Goal: Information Seeking & Learning: Learn about a topic

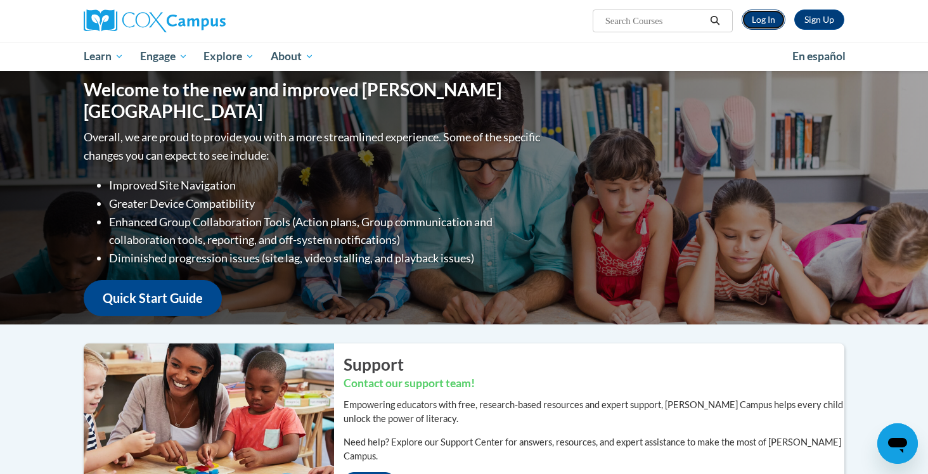
click at [760, 22] on link "Log In" at bounding box center [763, 20] width 44 height 20
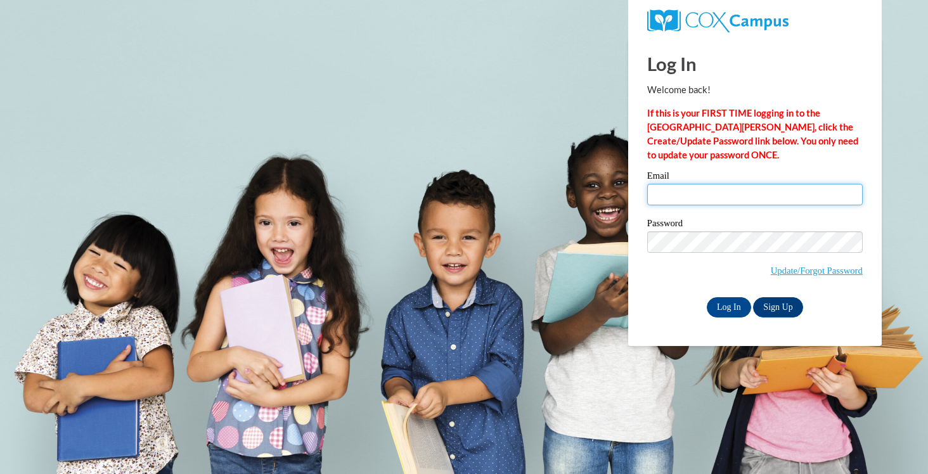
click at [701, 200] on input "Email" at bounding box center [754, 195] width 215 height 22
type input "stephanie.schneider@franklin.k12.wi.us"
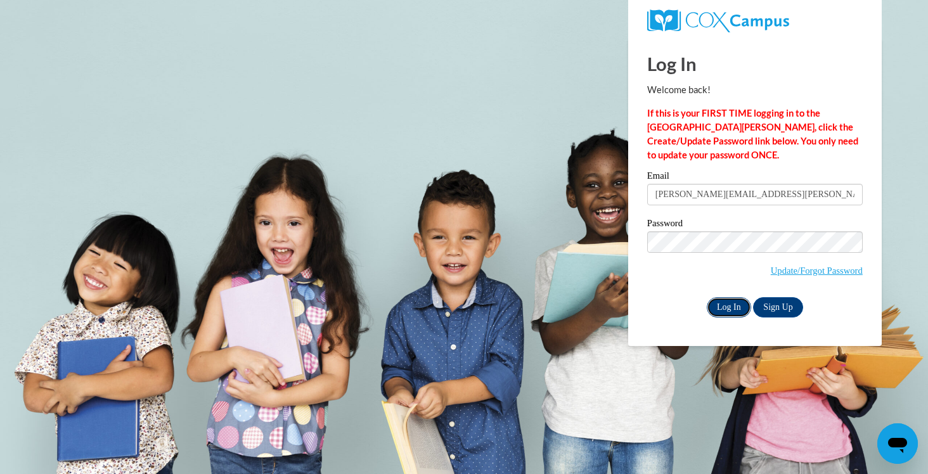
click at [731, 308] on input "Log In" at bounding box center [728, 307] width 44 height 20
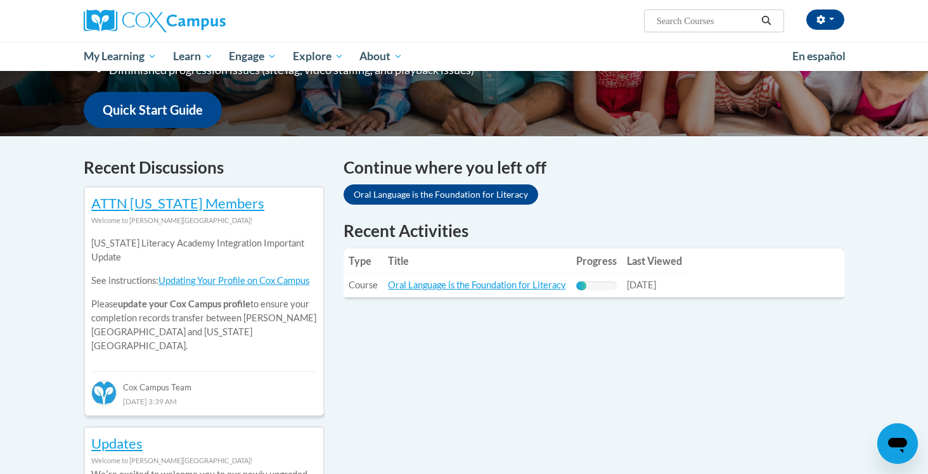
scroll to position [307, 0]
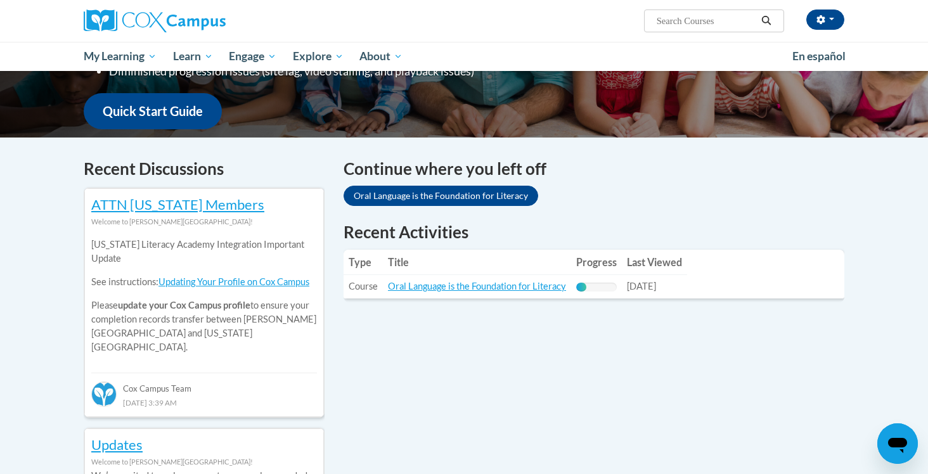
click at [433, 292] on td "Title: Oral Language is the Foundation for Literacy" at bounding box center [477, 286] width 188 height 23
click at [428, 282] on link "Oral Language is the Foundation for Literacy" at bounding box center [477, 286] width 178 height 11
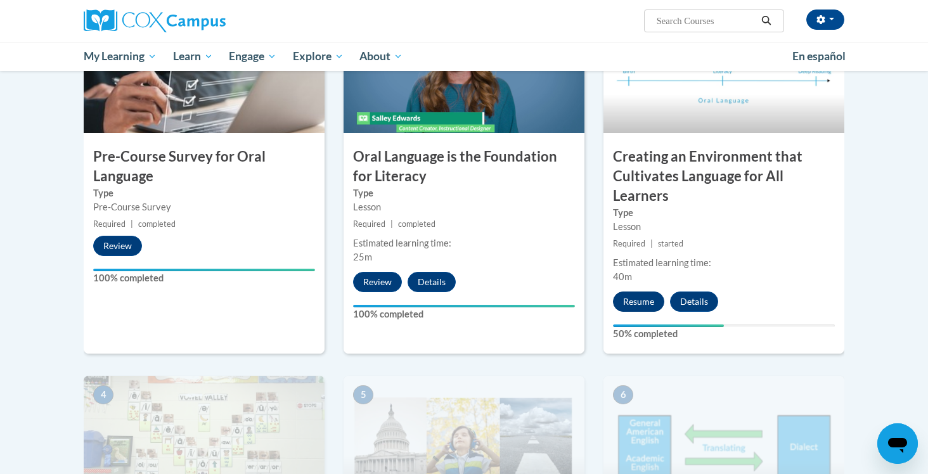
scroll to position [328, 0]
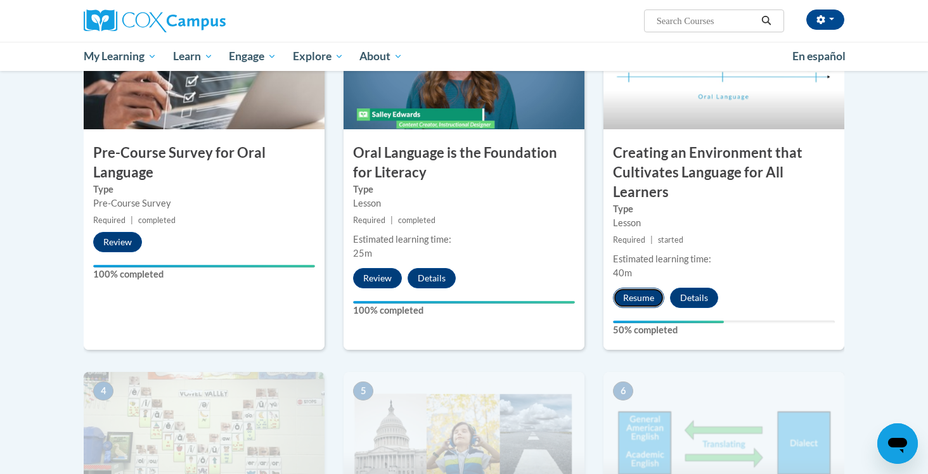
click at [632, 296] on button "Resume" at bounding box center [638, 298] width 51 height 20
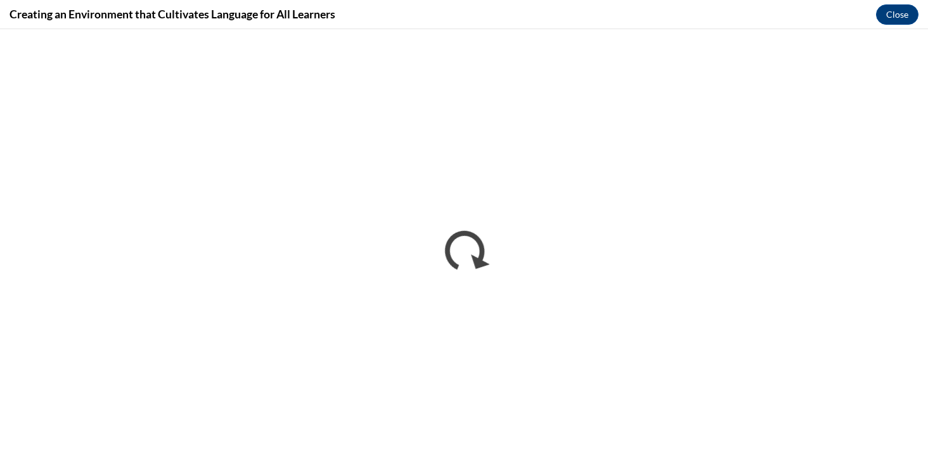
scroll to position [0, 0]
click at [901, 13] on button "Close" at bounding box center [897, 14] width 42 height 20
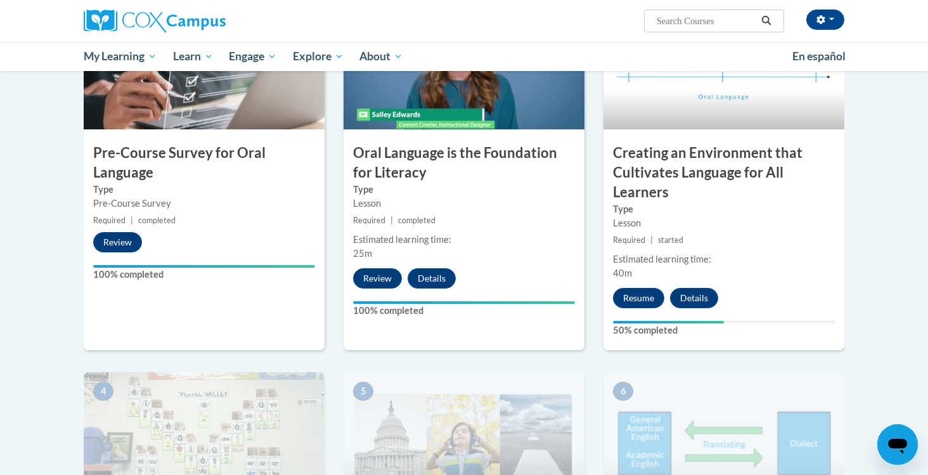
scroll to position [328, 0]
click at [639, 298] on button "Resume" at bounding box center [638, 298] width 51 height 20
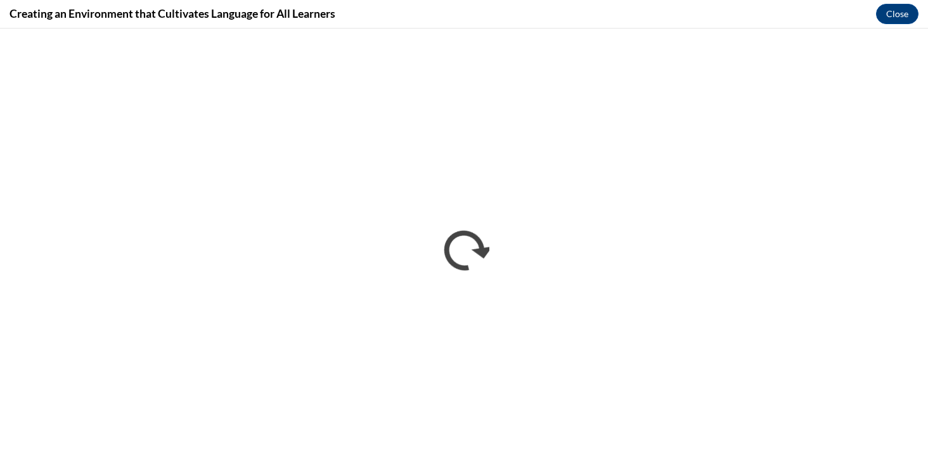
scroll to position [0, 0]
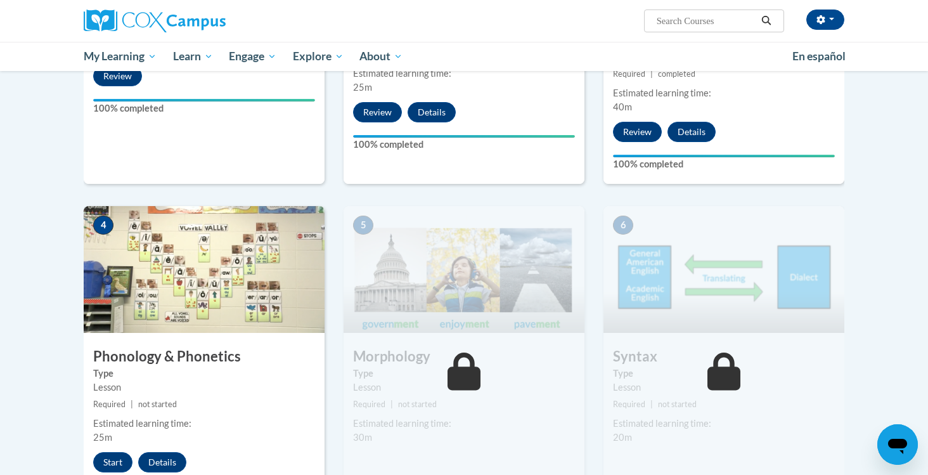
scroll to position [563, 0]
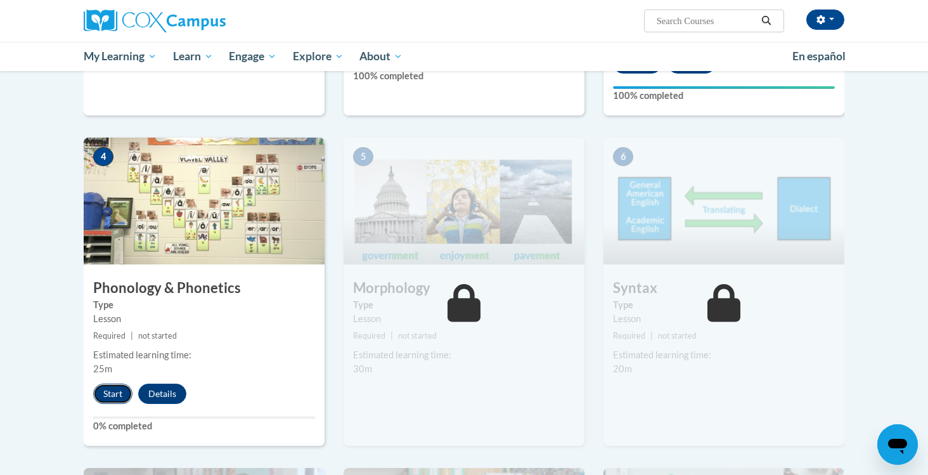
click at [119, 390] on button "Start" at bounding box center [112, 393] width 39 height 20
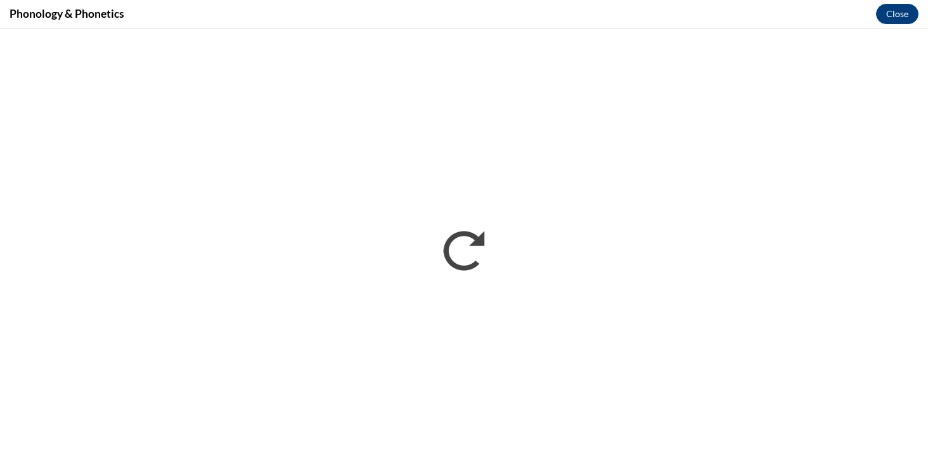
scroll to position [0, 0]
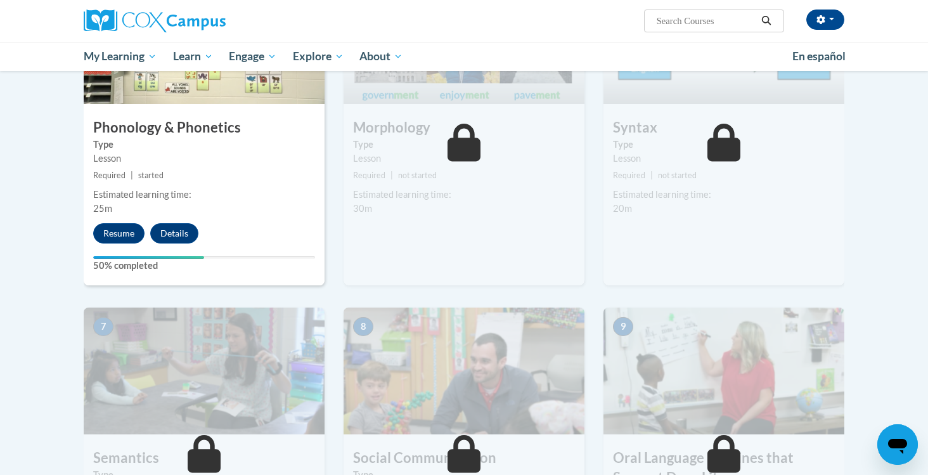
scroll to position [725, 0]
